Goal: Navigation & Orientation: Find specific page/section

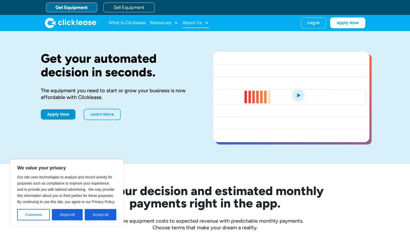
click at [195, 23] on div "About Us" at bounding box center [192, 23] width 19 height 0
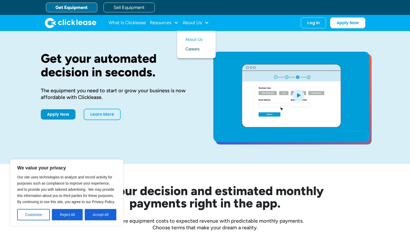
click at [197, 51] on link "Careers" at bounding box center [196, 49] width 22 height 10
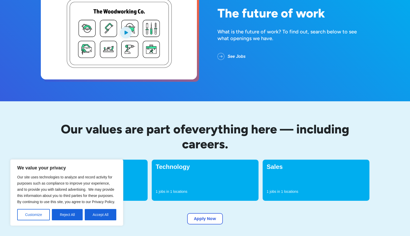
scroll to position [154, 0]
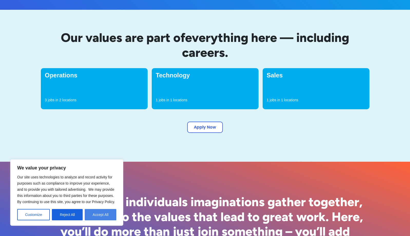
click at [95, 217] on button "Accept All" at bounding box center [101, 214] width 32 height 11
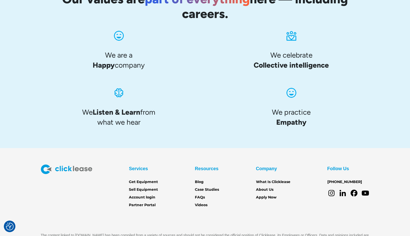
scroll to position [501, 0]
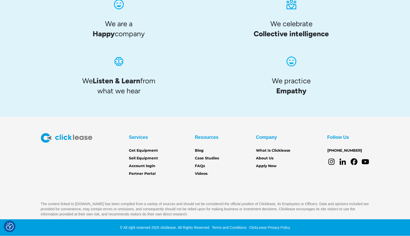
click at [352, 161] on icon at bounding box center [354, 161] width 7 height 7
